Goal: Information Seeking & Learning: Learn about a topic

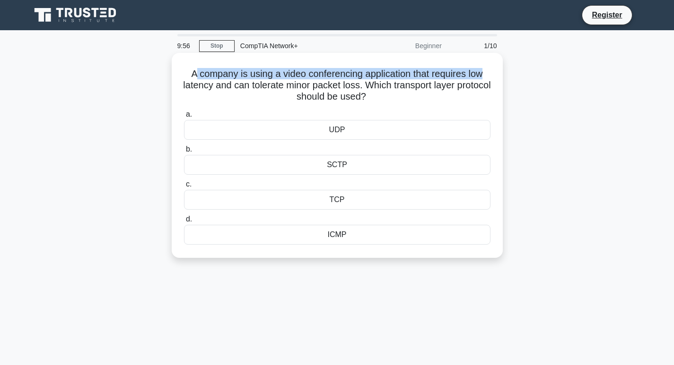
drag, startPoint x: 190, startPoint y: 74, endPoint x: 488, endPoint y: 77, distance: 298.7
click at [488, 77] on h5 "A company is using a video conferencing application that requires low latency a…" at bounding box center [337, 85] width 308 height 35
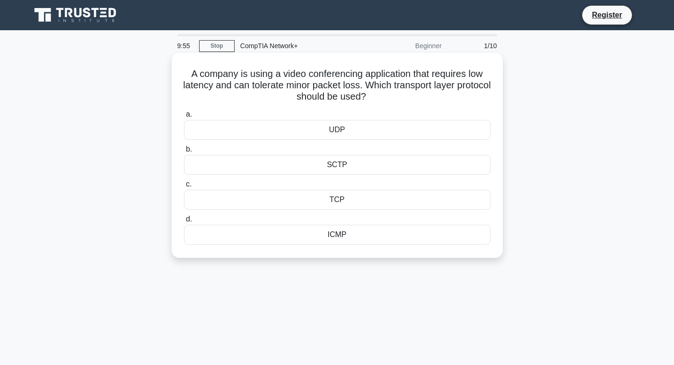
click at [224, 100] on h5 "A company is using a video conferencing application that requires low latency a…" at bounding box center [337, 85] width 308 height 35
drag, startPoint x: 249, startPoint y: 88, endPoint x: 452, endPoint y: 97, distance: 203.0
click at [414, 89] on h5 "A company is using a video conferencing application that requires low latency a…" at bounding box center [337, 85] width 308 height 35
click at [422, 88] on h5 "A company is using a video conferencing application that requires low latency a…" at bounding box center [337, 85] width 308 height 35
drag, startPoint x: 409, startPoint y: 85, endPoint x: 464, endPoint y: 98, distance: 56.9
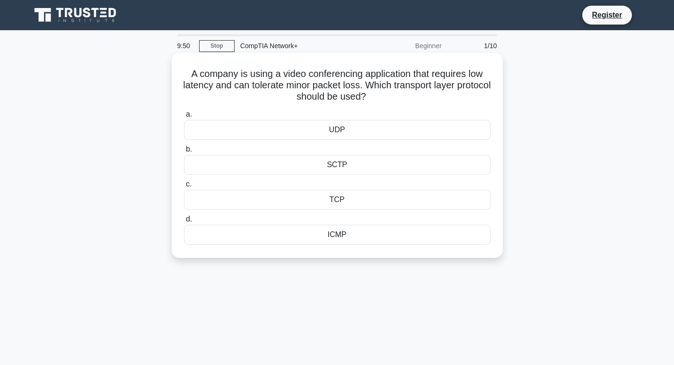
click at [464, 98] on h5 "A company is using a video conferencing application that requires low latency a…" at bounding box center [337, 85] width 308 height 35
click at [339, 102] on h5 "A company is using a video conferencing application that requires low latency a…" at bounding box center [337, 85] width 308 height 35
drag, startPoint x: 259, startPoint y: 98, endPoint x: 299, endPoint y: 98, distance: 39.7
click at [269, 98] on h5 "A company is using a video conferencing application that requires low latency a…" at bounding box center [337, 85] width 308 height 35
drag, startPoint x: 299, startPoint y: 98, endPoint x: 412, endPoint y: 109, distance: 113.5
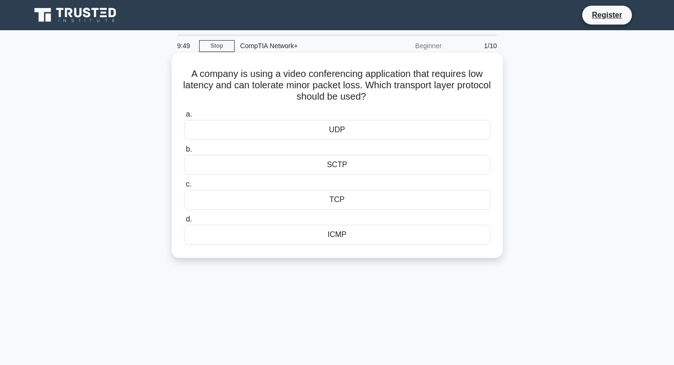
click at [393, 103] on h5 "A company is using a video conferencing application that requires low latency a…" at bounding box center [337, 85] width 308 height 35
click at [412, 109] on div "a. UDP b. SCTP c." at bounding box center [337, 177] width 318 height 140
click at [398, 102] on h5 "A company is using a video conferencing application that requires low latency a…" at bounding box center [337, 85] width 308 height 35
click at [354, 161] on div "SCTP" at bounding box center [337, 165] width 306 height 20
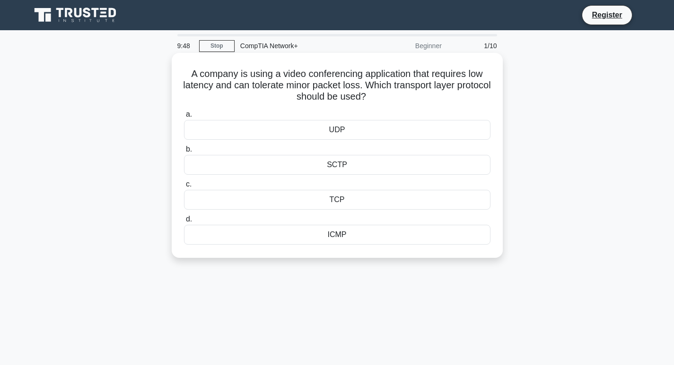
click at [184, 153] on input "b. SCTP" at bounding box center [184, 150] width 0 height 6
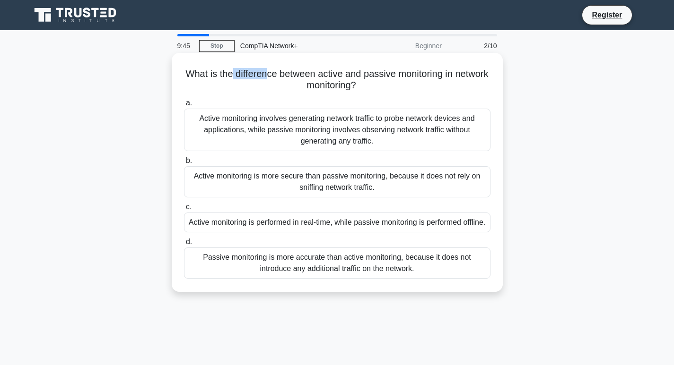
drag, startPoint x: 256, startPoint y: 75, endPoint x: 282, endPoint y: 78, distance: 26.1
click at [282, 78] on h5 "What is the difference between active and passive monitoring in network monitor…" at bounding box center [337, 80] width 308 height 24
click at [424, 81] on h5 "What is the difference between active and passive monitoring in network monitor…" at bounding box center [337, 80] width 308 height 24
drag, startPoint x: 443, startPoint y: 123, endPoint x: 495, endPoint y: 125, distance: 52.5
click at [506, 121] on div "What is the difference between active and passive monitoring in network monitor…" at bounding box center [337, 180] width 624 height 250
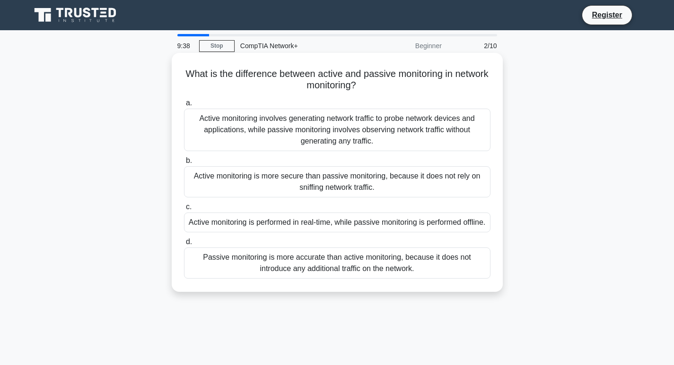
click at [205, 122] on div "Active monitoring involves generating network traffic to probe network devices …" at bounding box center [337, 130] width 306 height 43
click at [184, 106] on input "a. Active monitoring involves generating network traffic to probe network devic…" at bounding box center [184, 103] width 0 height 6
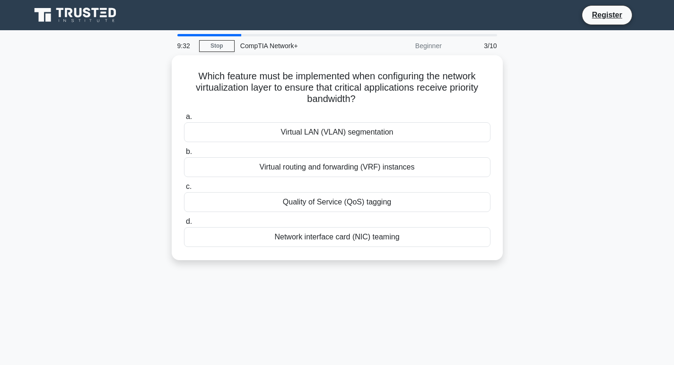
drag, startPoint x: 490, startPoint y: 44, endPoint x: 453, endPoint y: 104, distance: 70.2
click at [490, 44] on div "3/10" at bounding box center [474, 45] width 55 height 19
click at [223, 47] on link "Stop" at bounding box center [216, 46] width 35 height 12
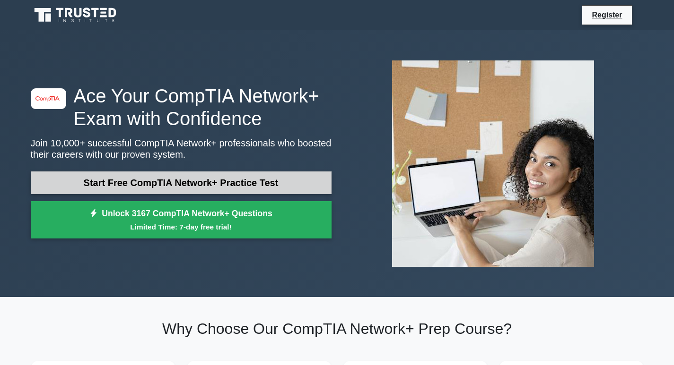
click at [175, 175] on link "Start Free CompTIA Network+ Practice Test" at bounding box center [181, 183] width 301 height 23
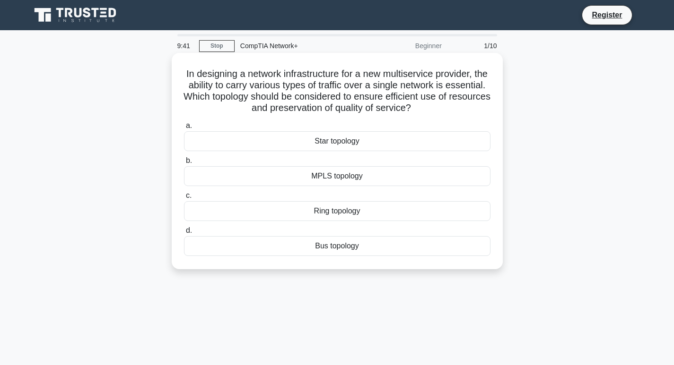
click at [350, 211] on div "Ring topology" at bounding box center [337, 211] width 306 height 20
click at [184, 199] on input "c. Ring topology" at bounding box center [184, 196] width 0 height 6
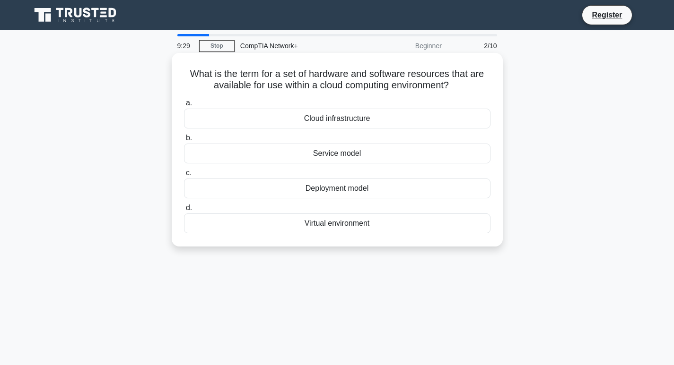
click at [342, 188] on div "Deployment model" at bounding box center [337, 189] width 306 height 20
click at [184, 176] on input "c. Deployment model" at bounding box center [184, 173] width 0 height 6
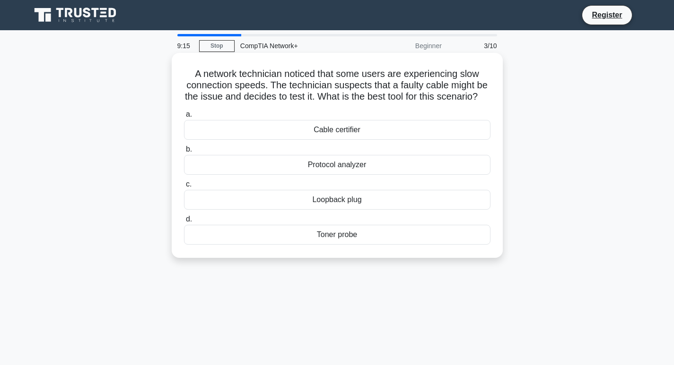
click at [350, 245] on div "Toner probe" at bounding box center [337, 235] width 306 height 20
click at [184, 223] on input "d. Toner probe" at bounding box center [184, 219] width 0 height 6
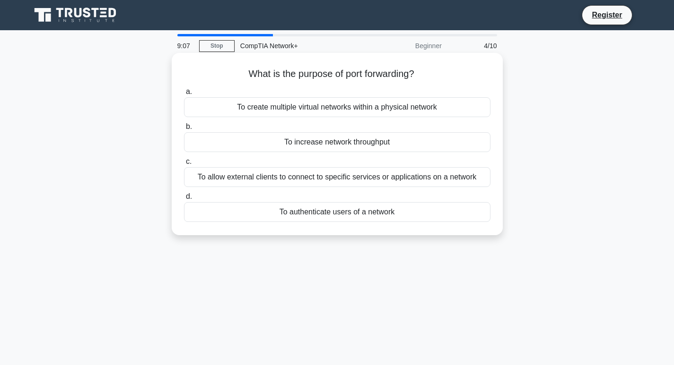
click at [351, 144] on div "To increase network throughput" at bounding box center [337, 142] width 306 height 20
click at [184, 130] on input "b. To increase network throughput" at bounding box center [184, 127] width 0 height 6
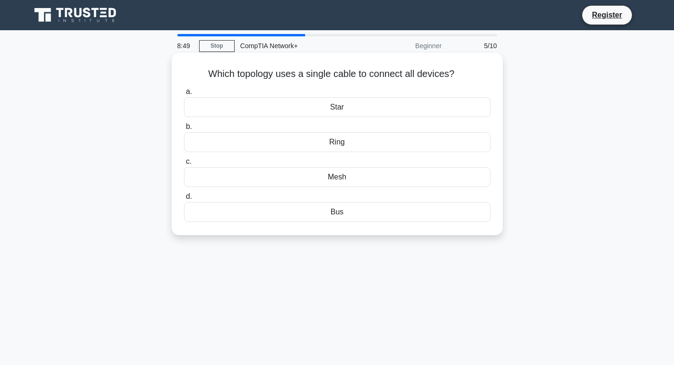
click at [364, 108] on div "Star" at bounding box center [337, 107] width 306 height 20
click at [184, 95] on input "a. Star" at bounding box center [184, 92] width 0 height 6
click at [364, 211] on div "SSH" at bounding box center [337, 212] width 306 height 20
click at [184, 200] on input "d. SSH" at bounding box center [184, 197] width 0 height 6
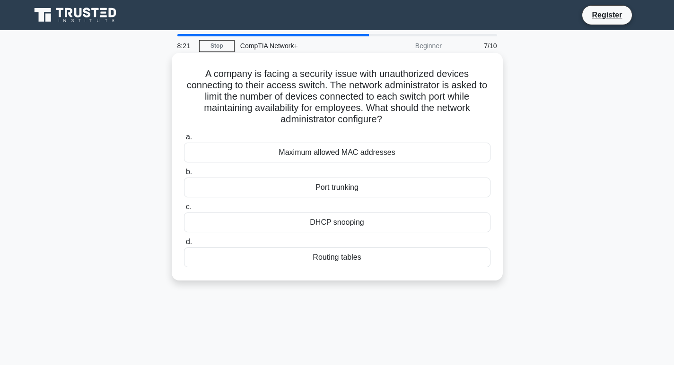
click at [354, 254] on div "Routing tables" at bounding box center [337, 258] width 306 height 20
click at [184, 245] on input "d. Routing tables" at bounding box center [184, 242] width 0 height 6
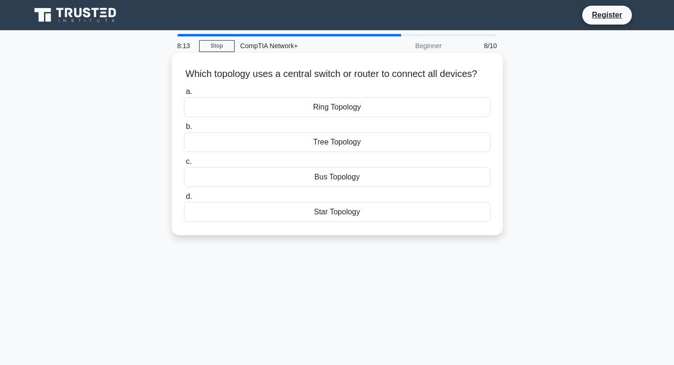
click at [370, 222] on div "Star Topology" at bounding box center [337, 212] width 306 height 20
click at [184, 200] on input "d. Star Topology" at bounding box center [184, 197] width 0 height 6
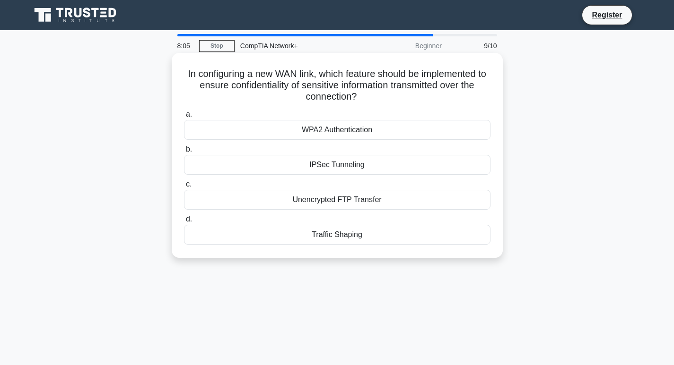
click at [391, 140] on div "WPA2 Authentication" at bounding box center [337, 130] width 306 height 20
click at [184, 118] on input "a. WPA2 Authentication" at bounding box center [184, 115] width 0 height 6
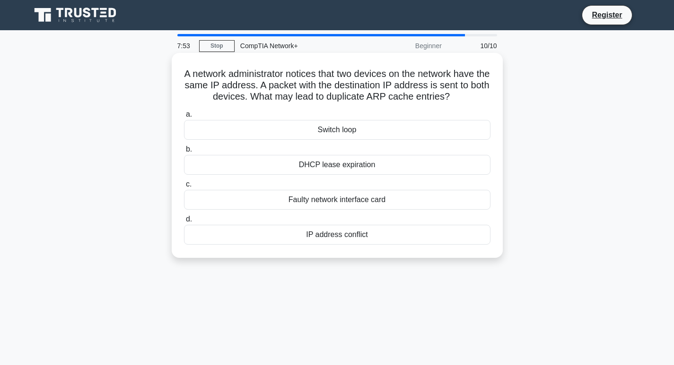
click at [362, 169] on div "DHCP lease expiration" at bounding box center [337, 165] width 306 height 20
click at [184, 153] on input "b. DHCP lease expiration" at bounding box center [184, 150] width 0 height 6
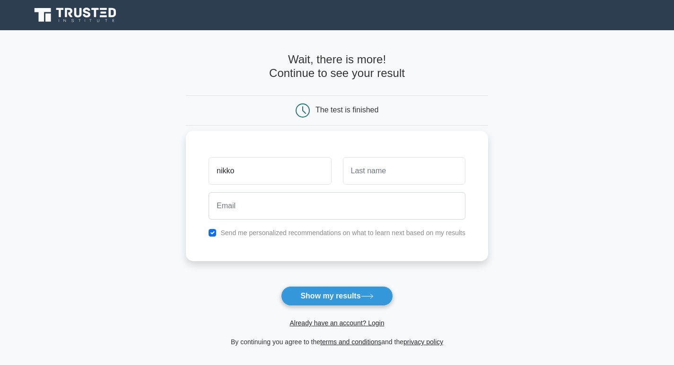
type input "nikko"
type input "berja"
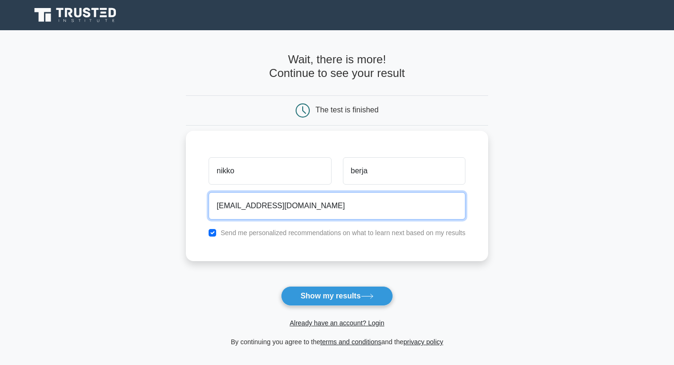
type input "[EMAIL_ADDRESS][DOMAIN_NAME]"
click at [281, 286] on button "Show my results" at bounding box center [337, 296] width 112 height 20
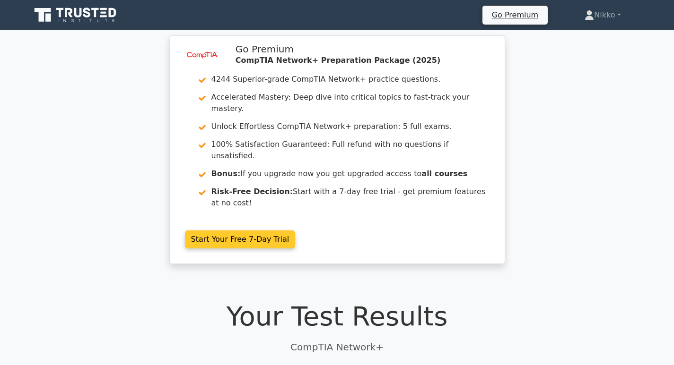
click at [264, 231] on link "Start Your Free 7-Day Trial" at bounding box center [240, 240] width 111 height 18
